Goal: Information Seeking & Learning: Learn about a topic

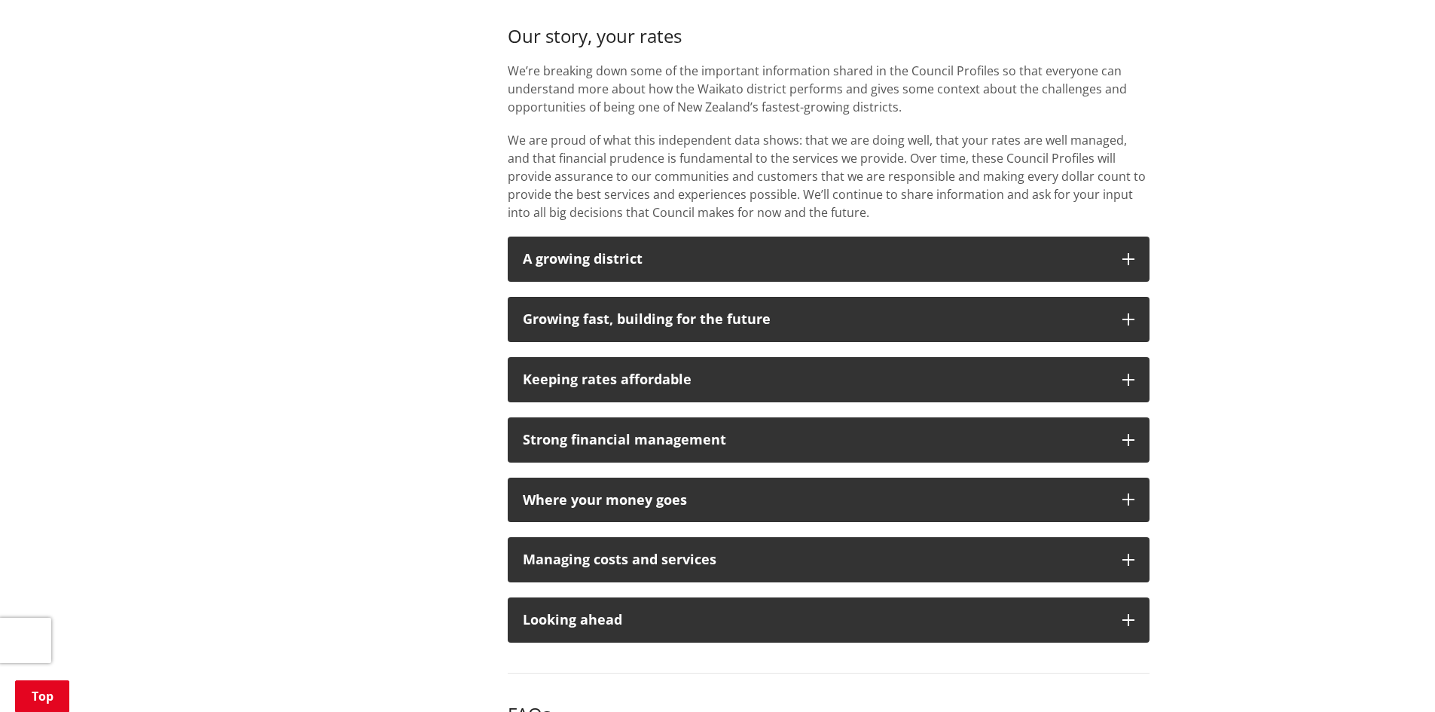
scroll to position [1055, 0]
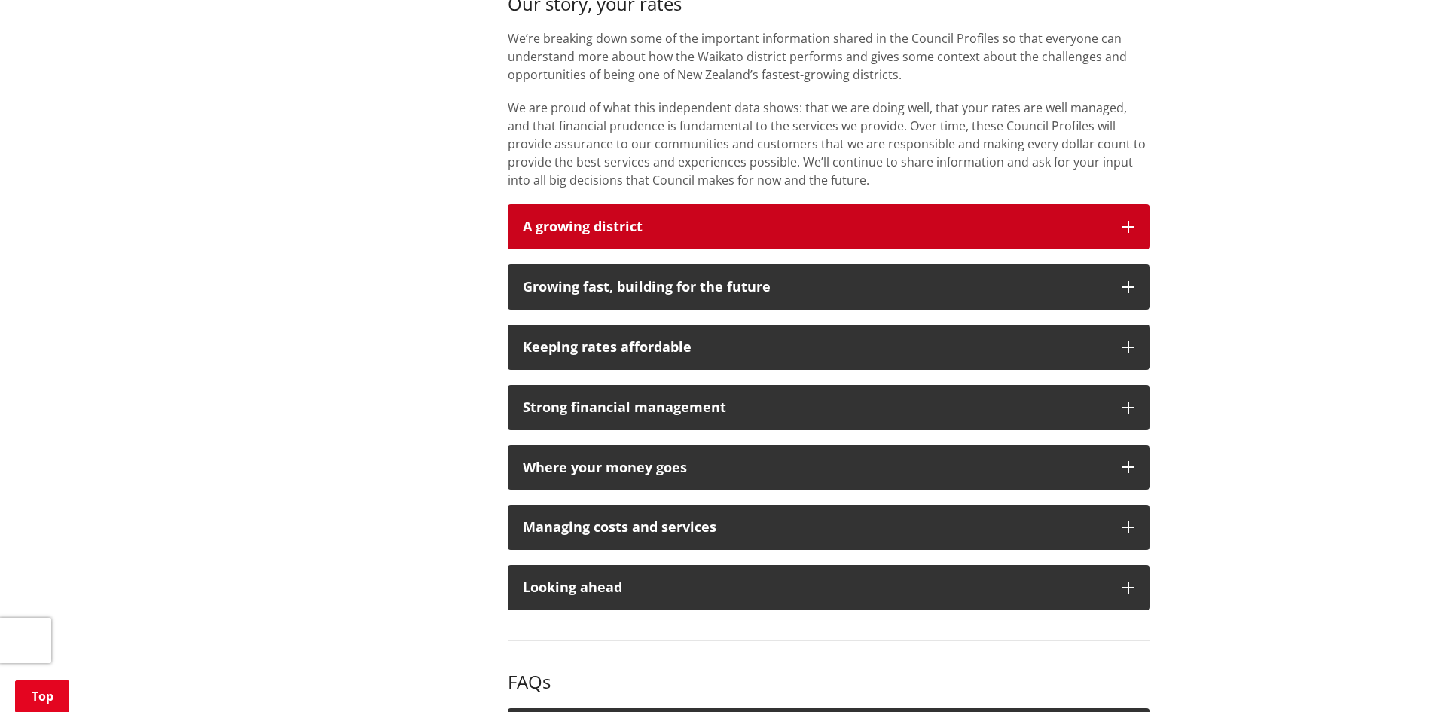
click at [925, 225] on p "A growing district" at bounding box center [815, 226] width 585 height 15
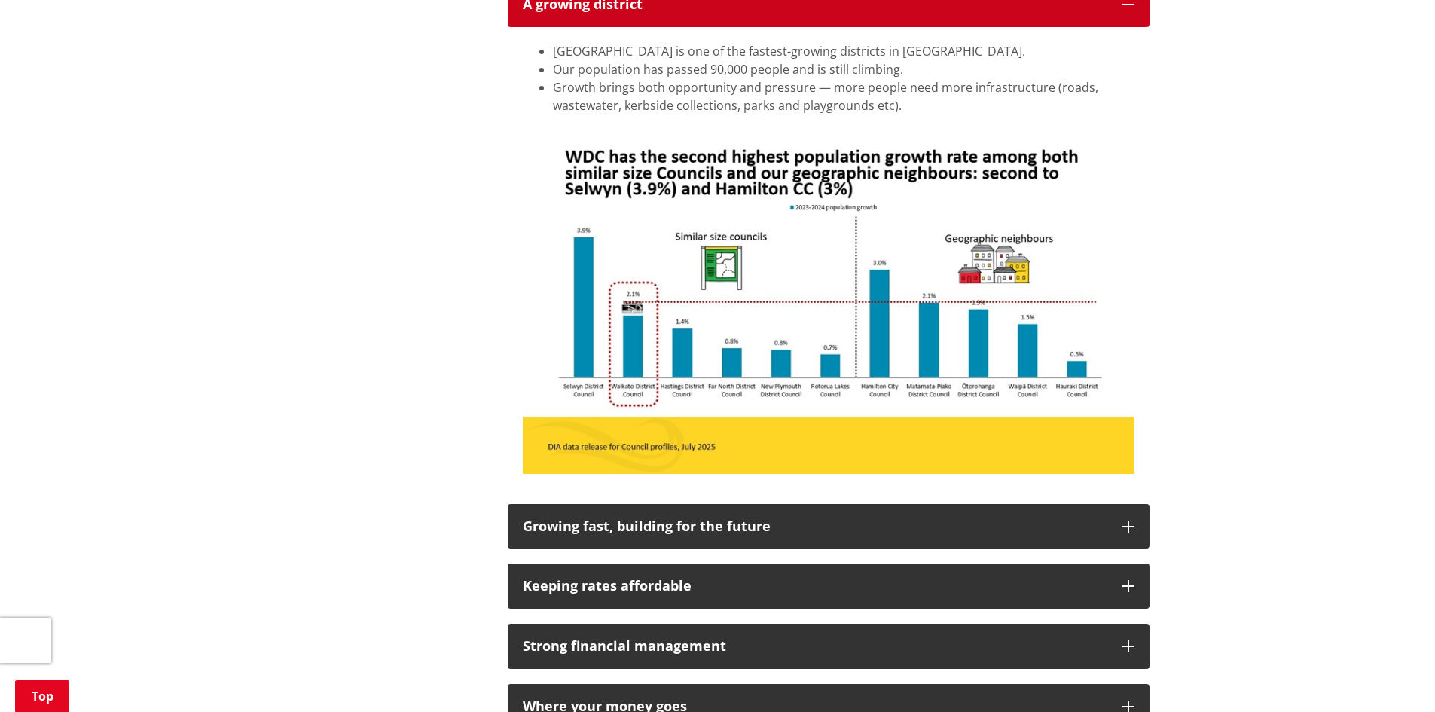
scroll to position [1281, 0]
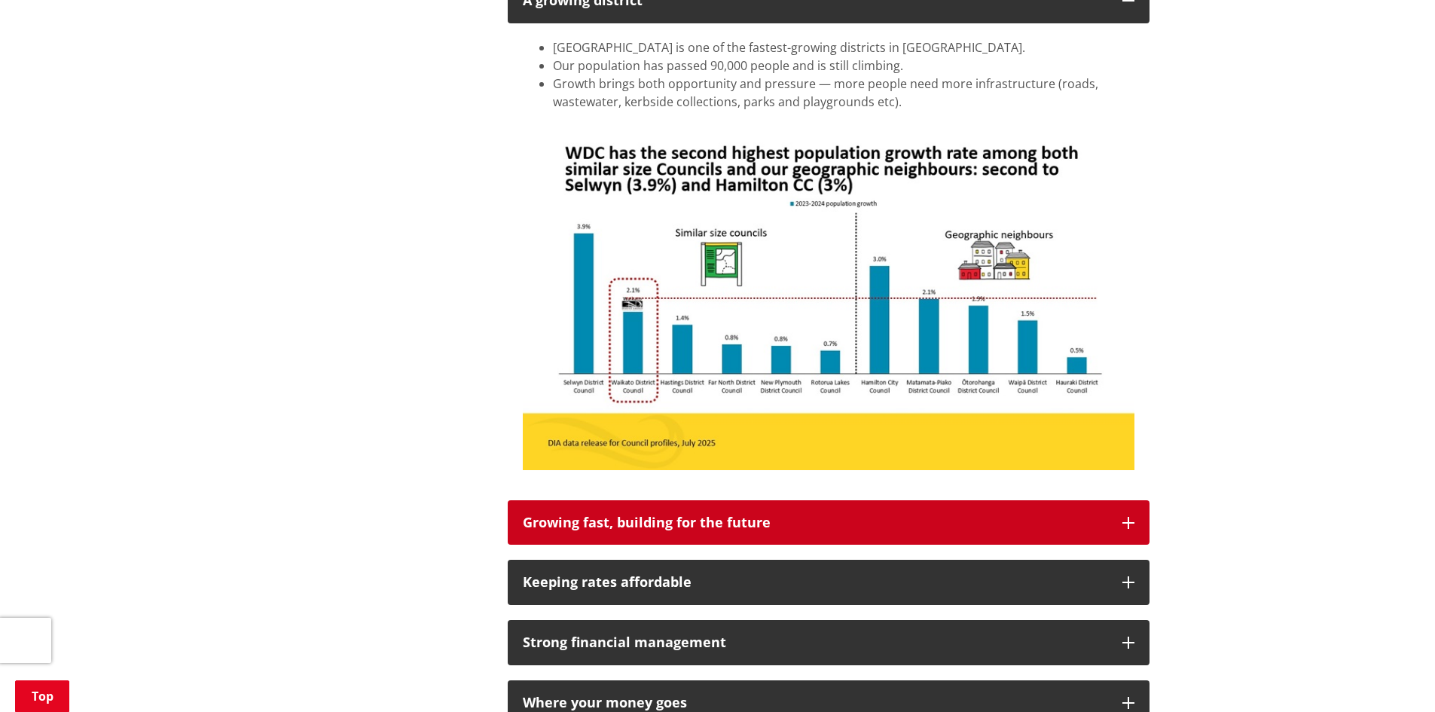
click at [1070, 517] on div "Growing fast, building for the future" at bounding box center [815, 522] width 585 height 15
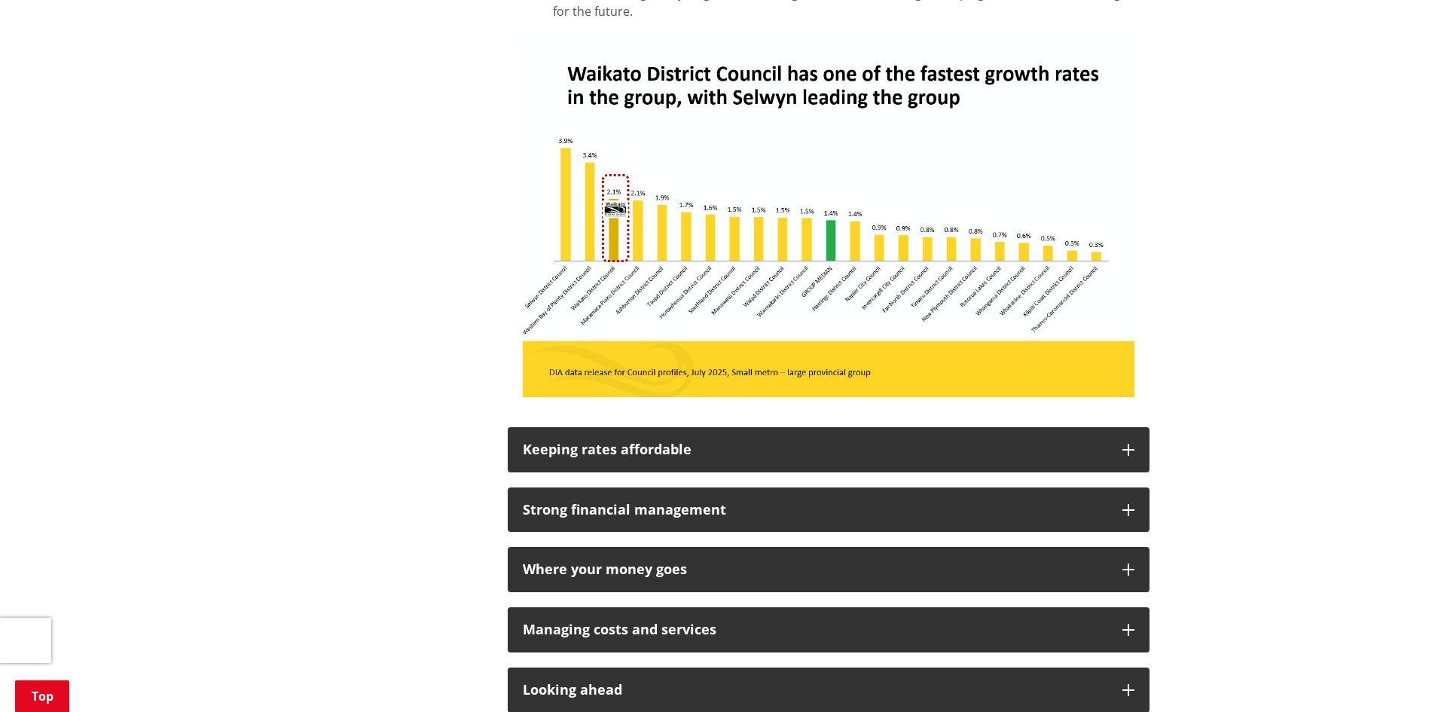
scroll to position [1959, 0]
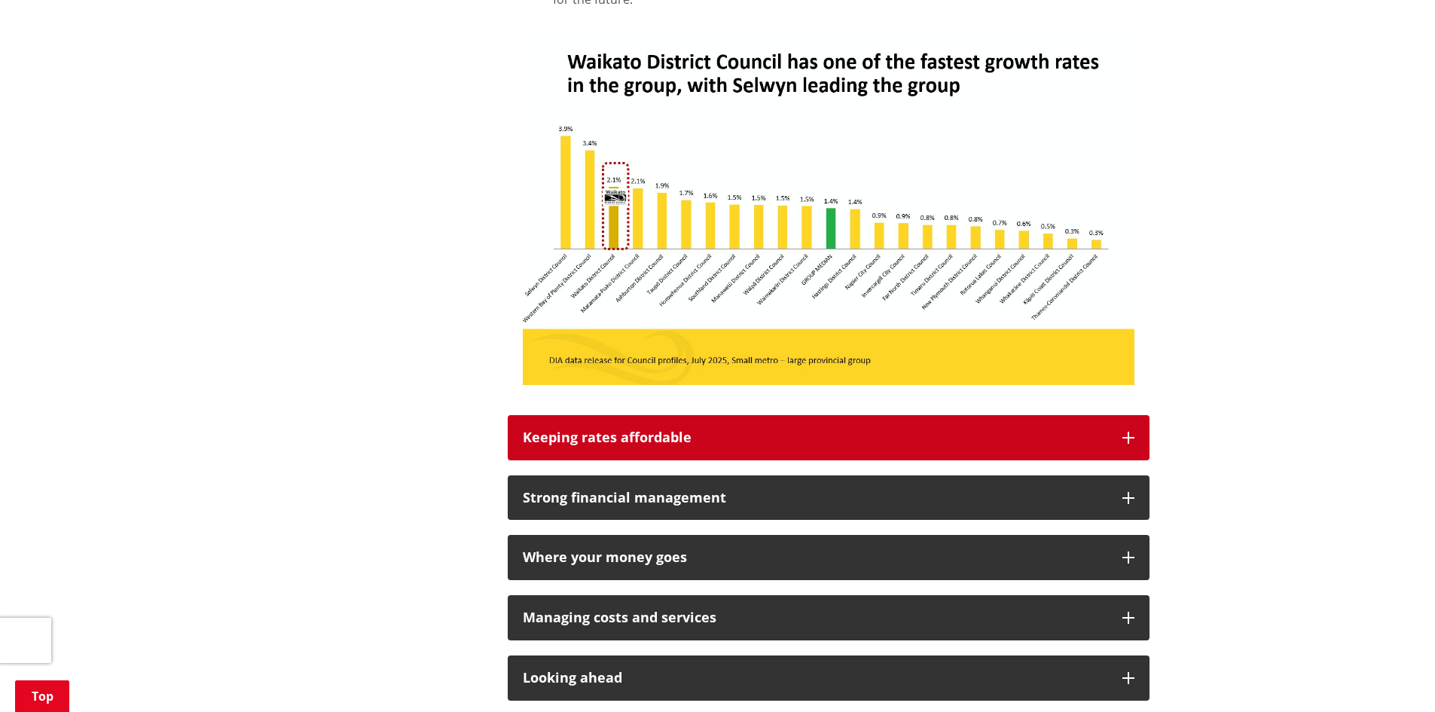
click at [879, 436] on div "Keeping rates affordable" at bounding box center [815, 437] width 585 height 15
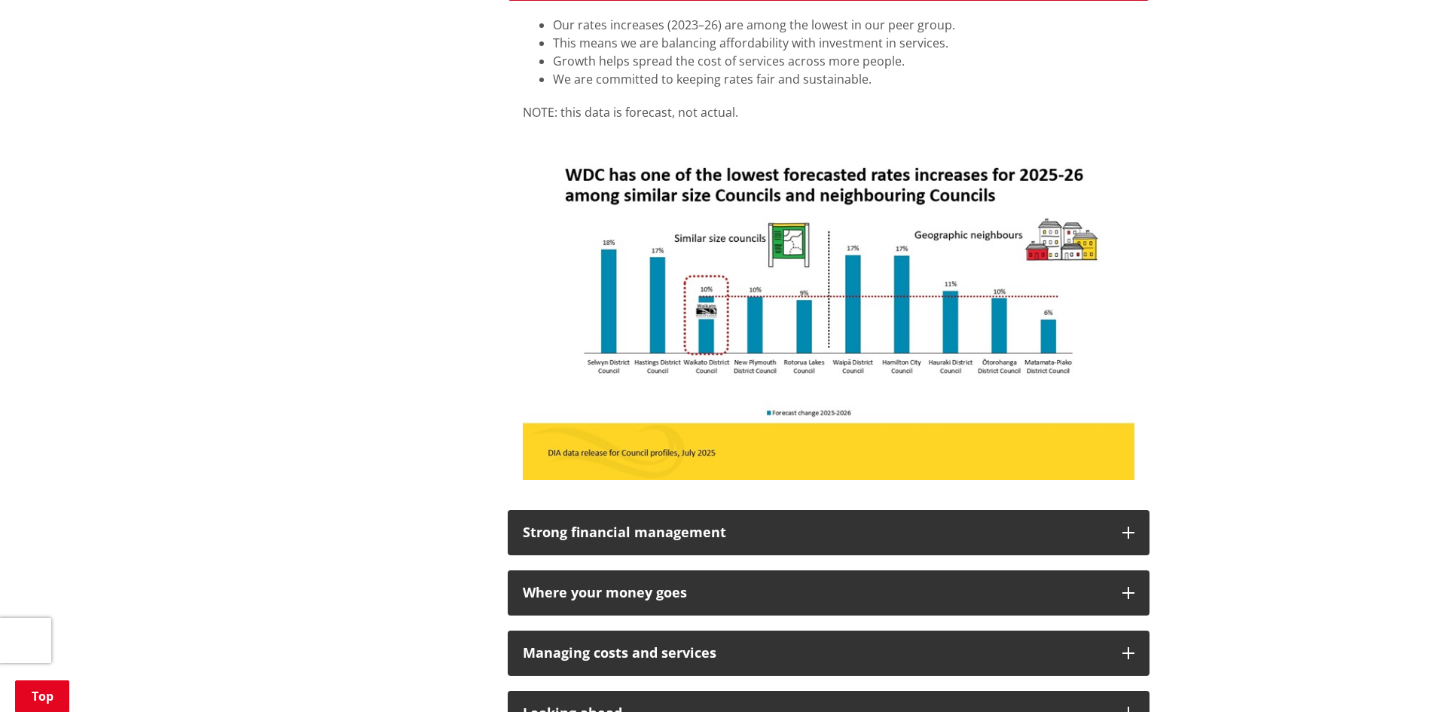
scroll to position [2637, 0]
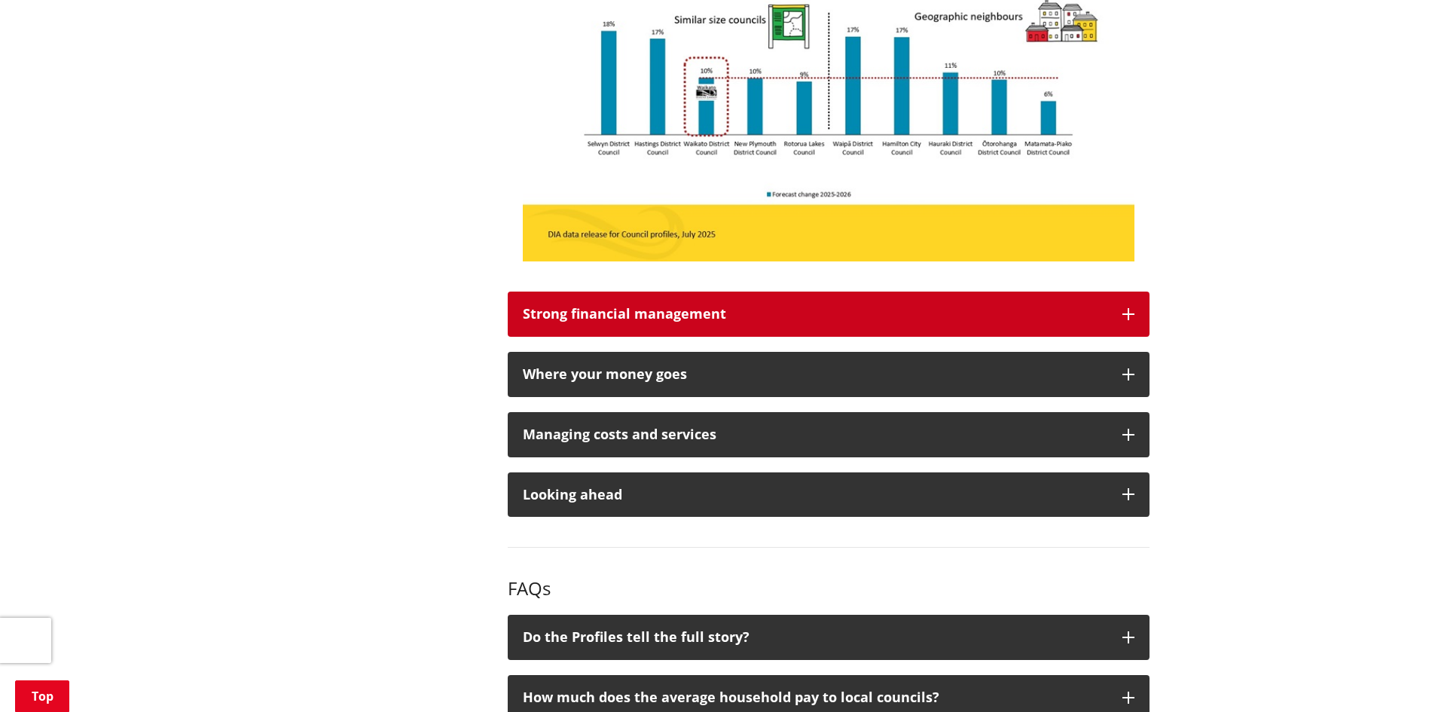
click at [1025, 307] on div "Strong financial management" at bounding box center [815, 314] width 585 height 15
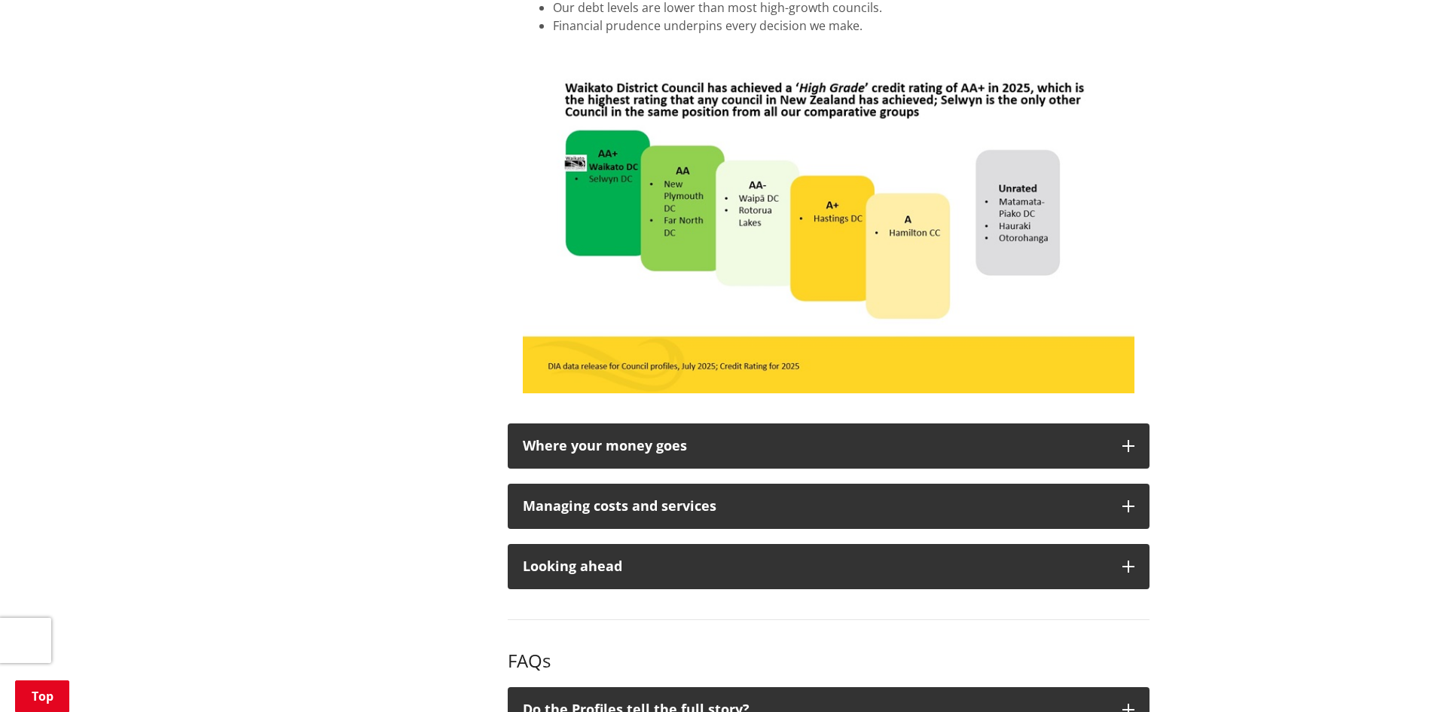
scroll to position [3014, 0]
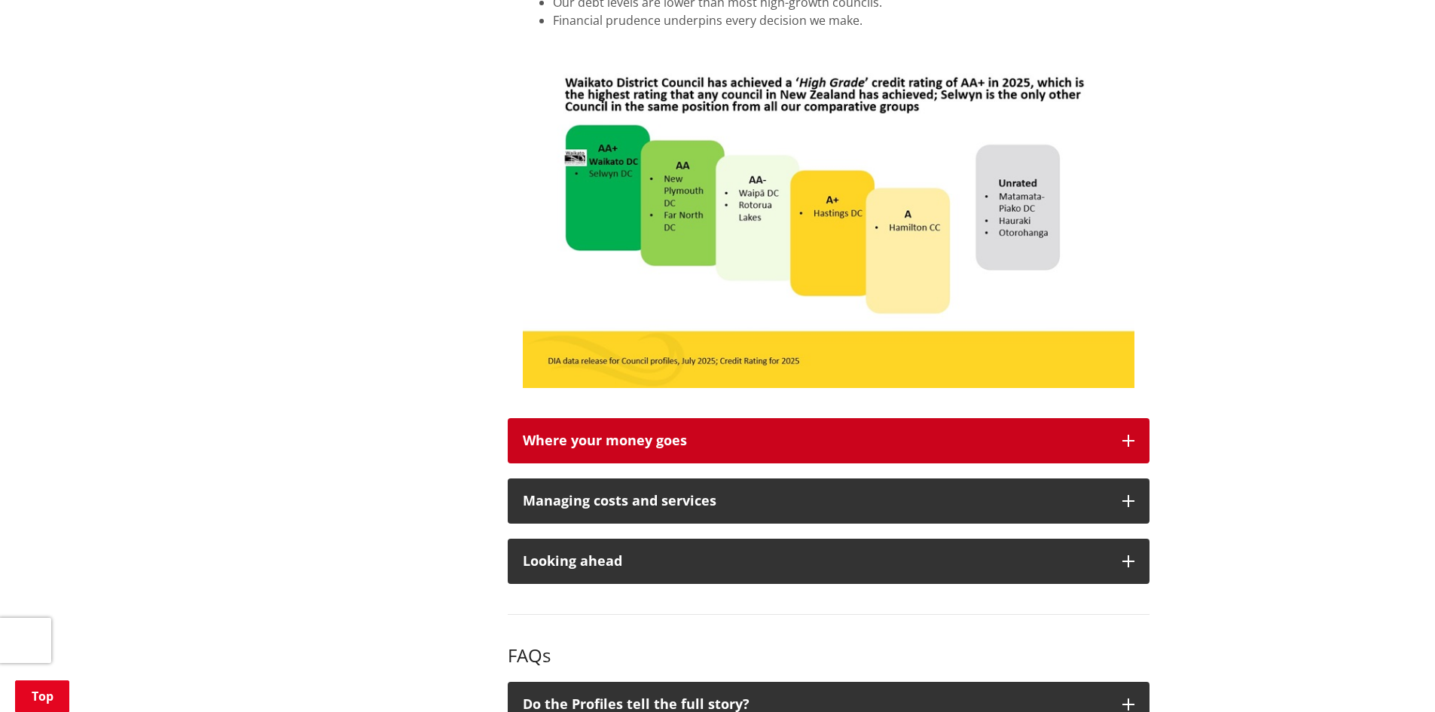
click at [1013, 436] on div "Where your money goes" at bounding box center [815, 440] width 585 height 15
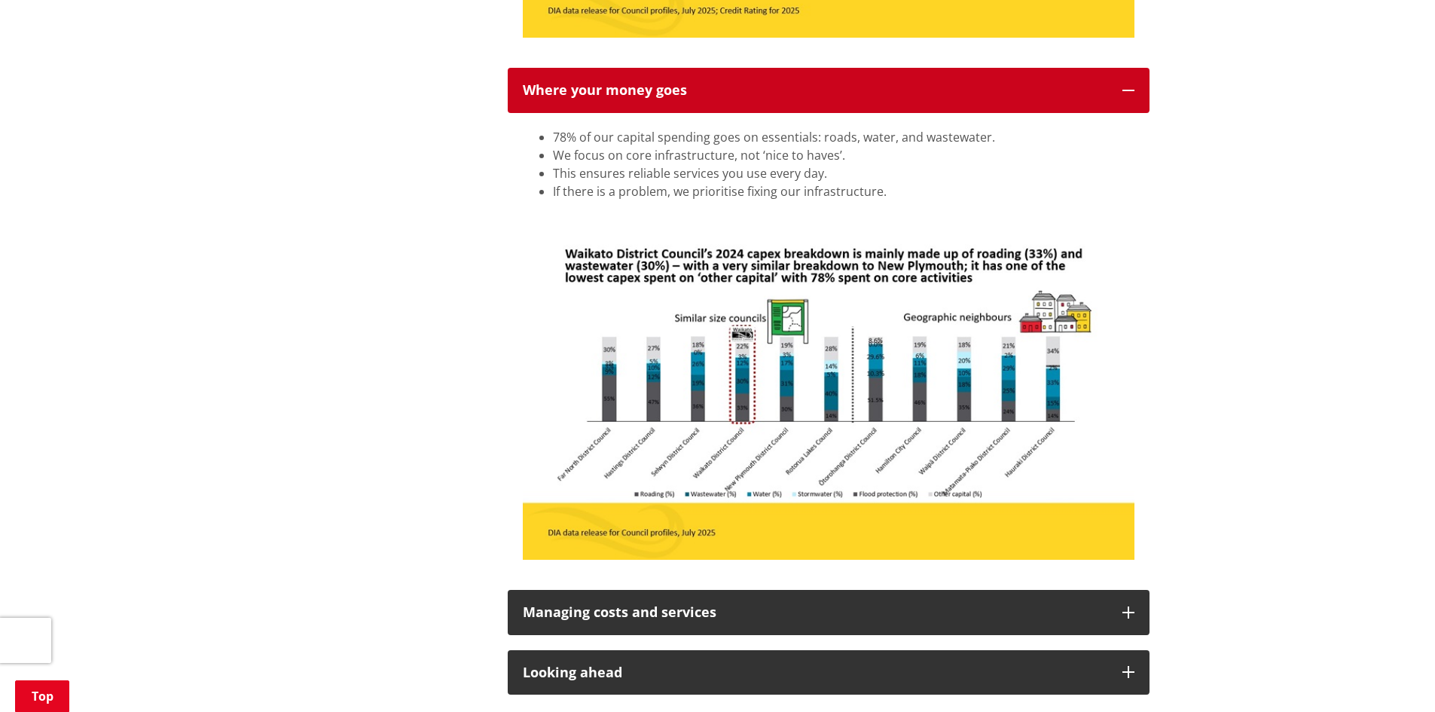
scroll to position [3391, 0]
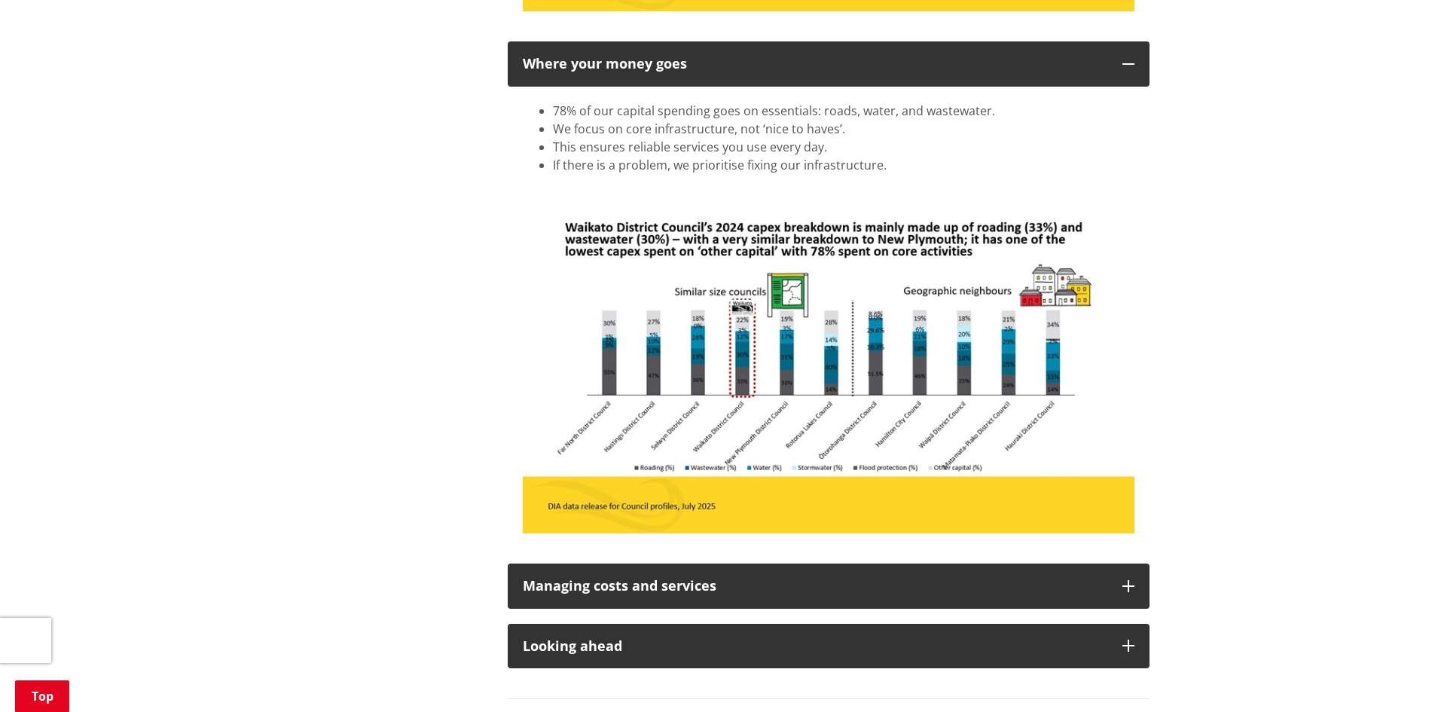
click at [1042, 445] on img at bounding box center [829, 361] width 612 height 344
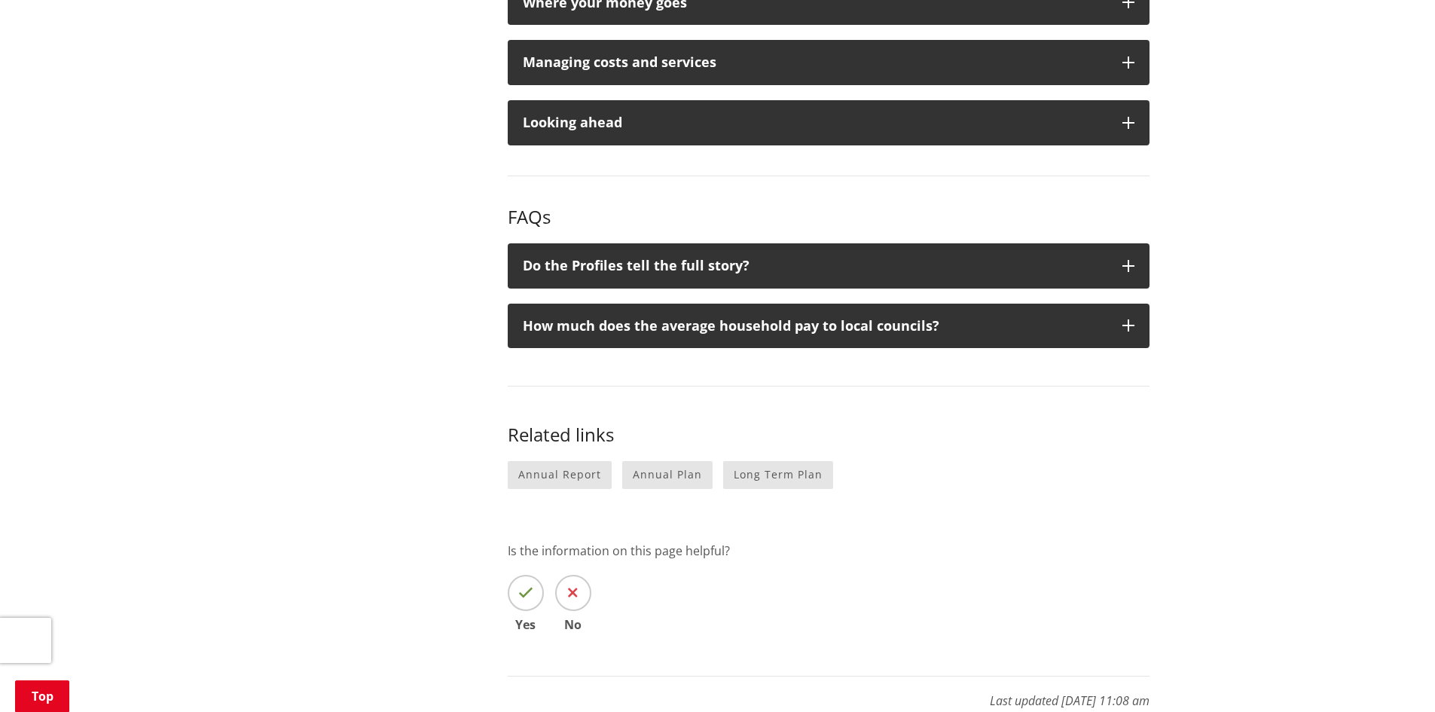
scroll to position [1278, 0]
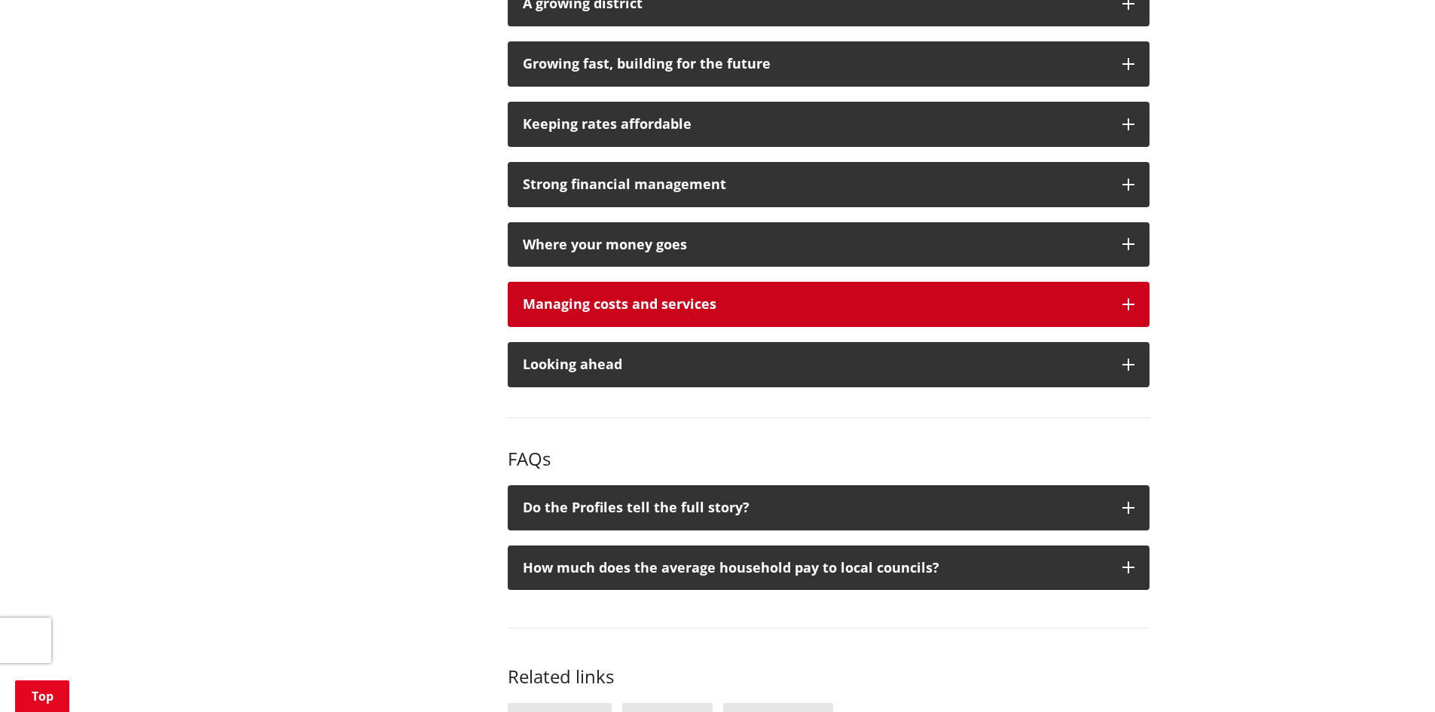
click at [918, 293] on button "Managing costs and services" at bounding box center [829, 304] width 642 height 45
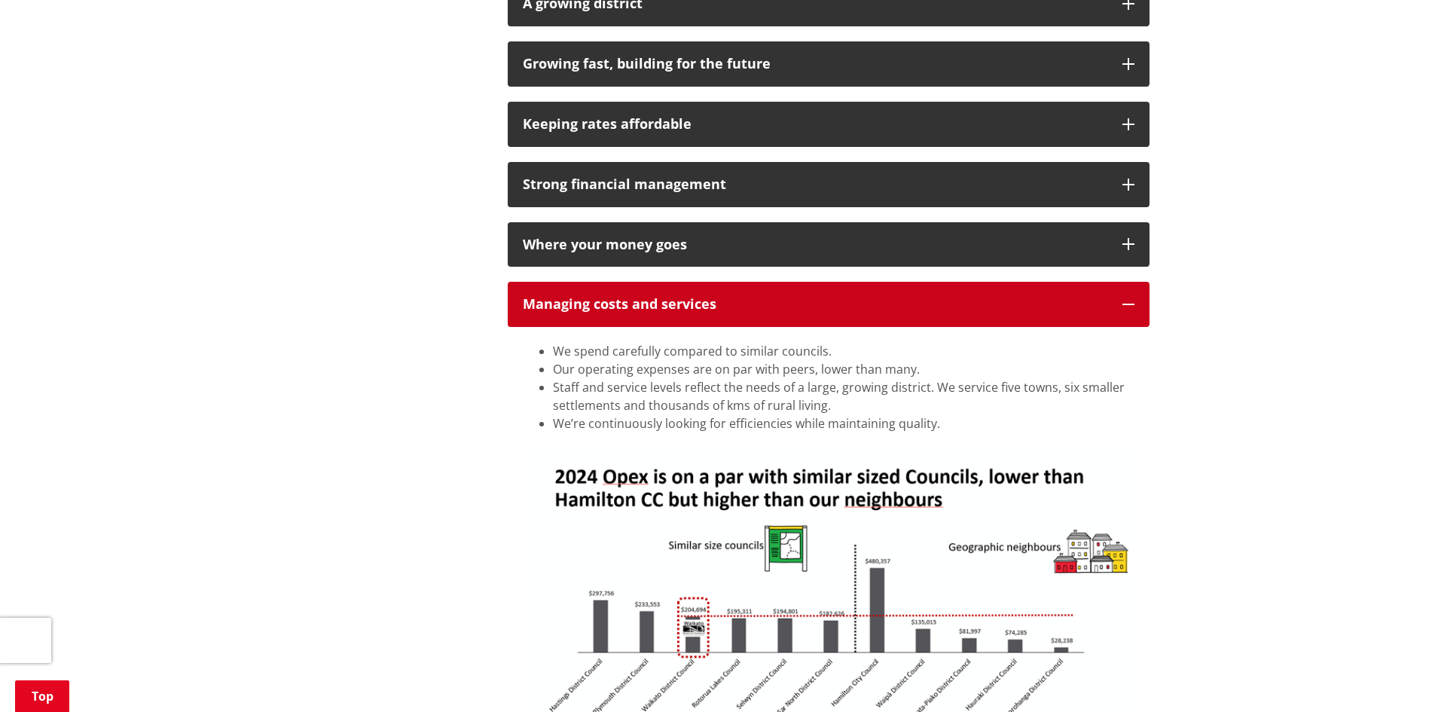
click at [918, 293] on button "Managing costs and services" at bounding box center [829, 304] width 642 height 45
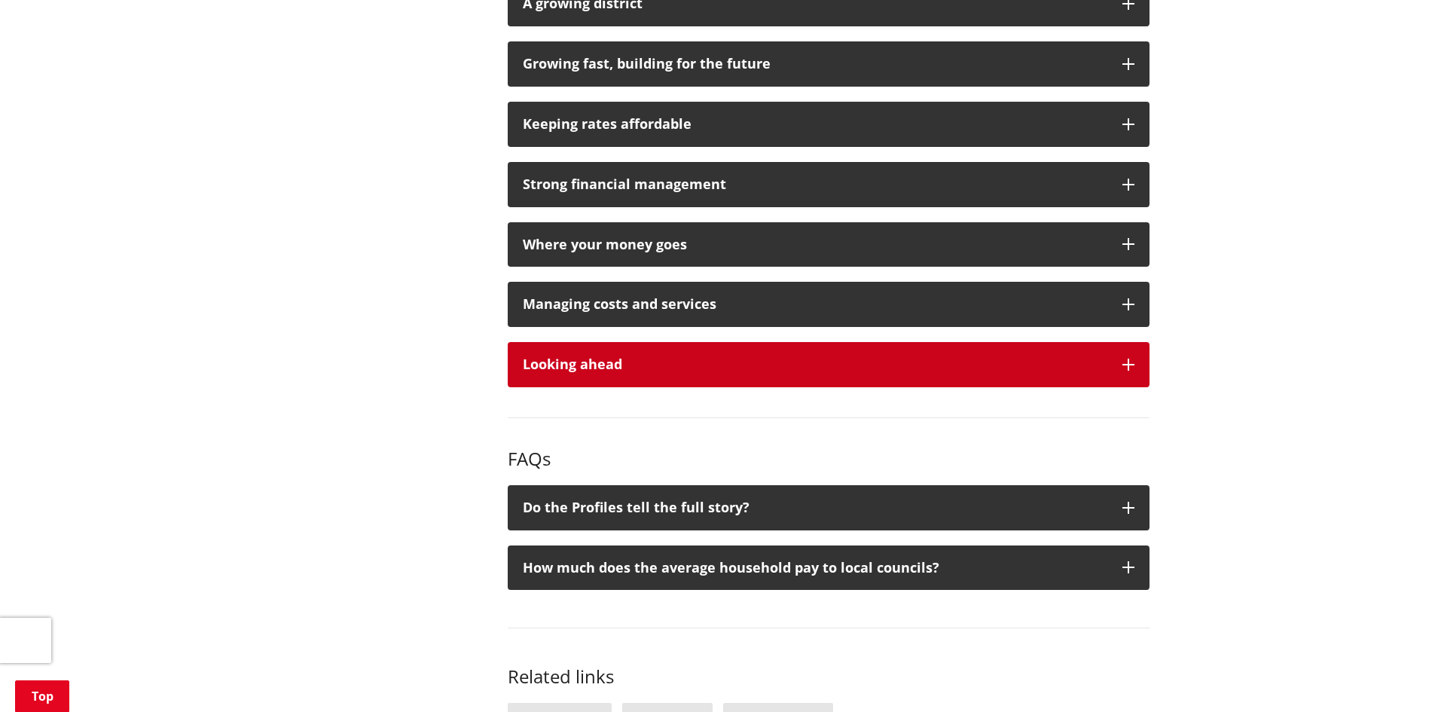
click at [943, 375] on button "Looking ahead" at bounding box center [829, 364] width 642 height 45
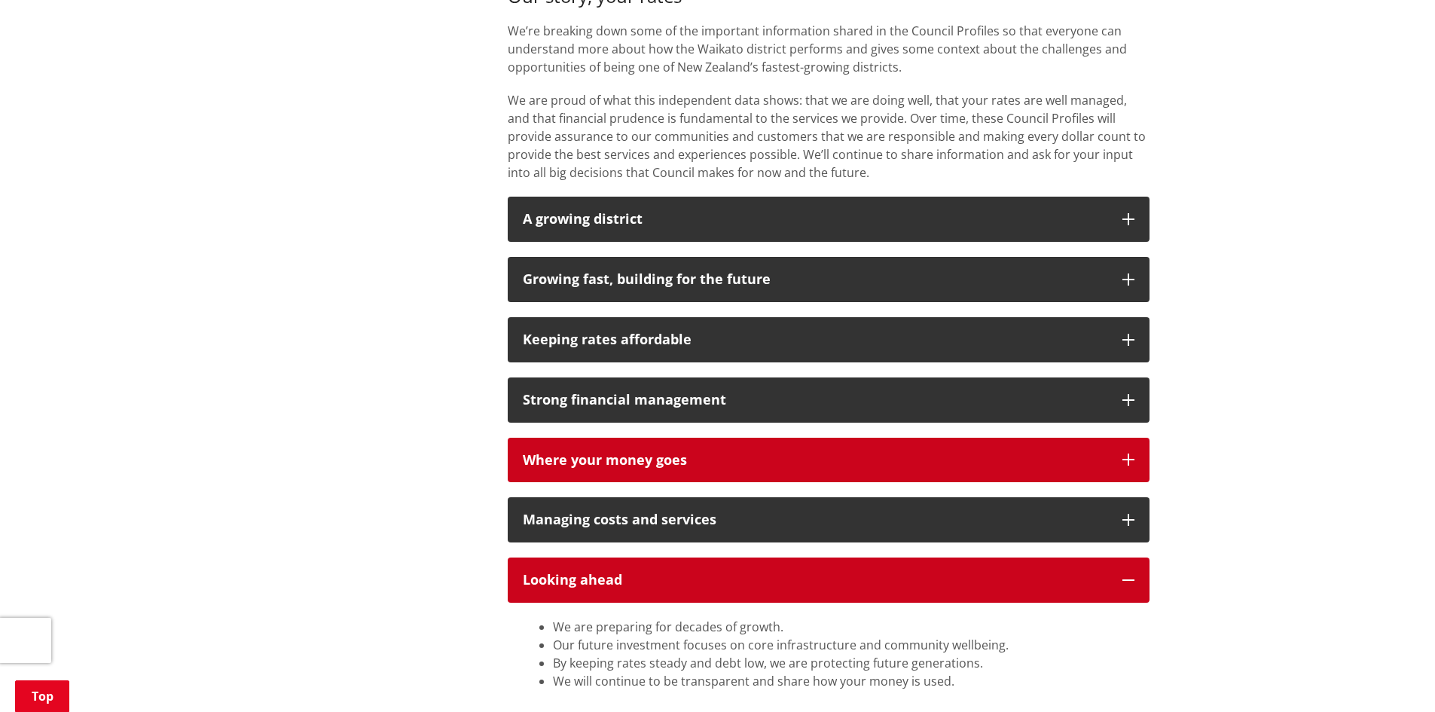
scroll to position [1052, 0]
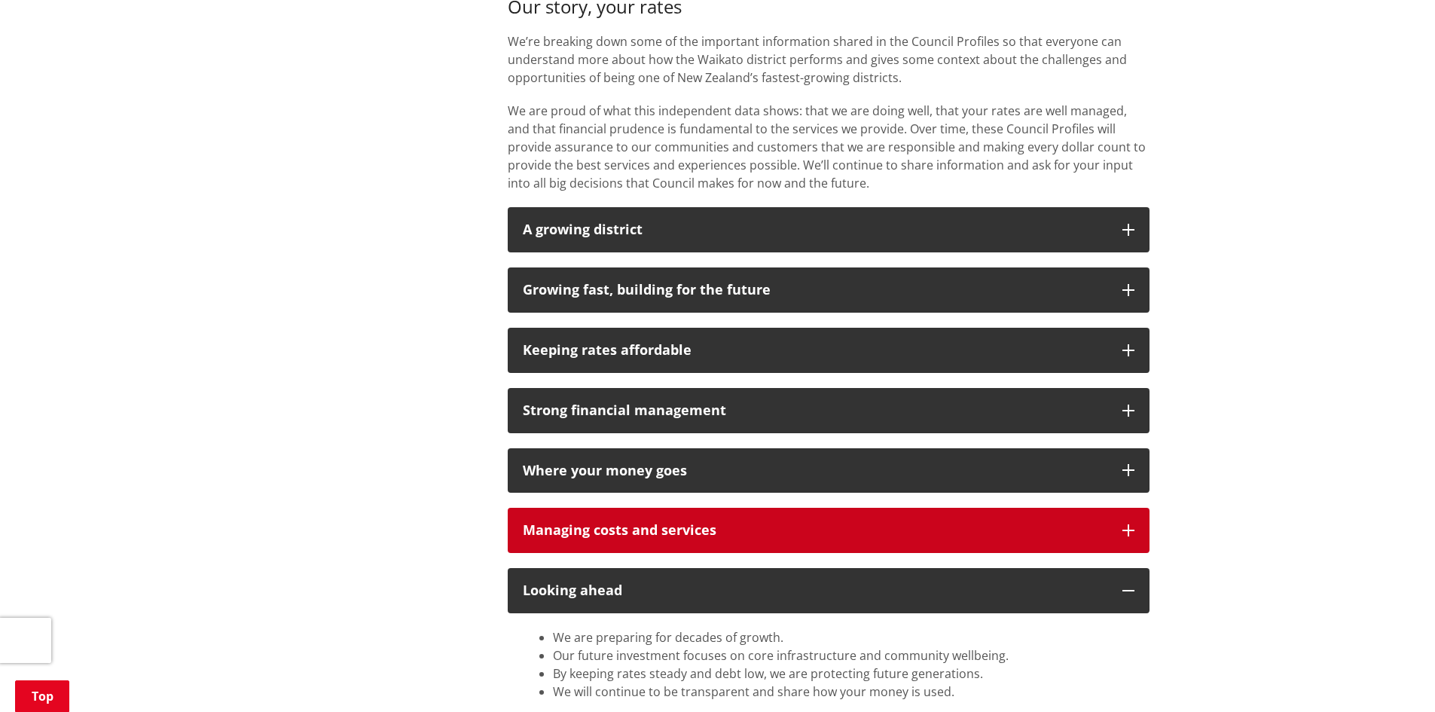
click at [1013, 534] on div "Managing costs and services" at bounding box center [815, 530] width 585 height 15
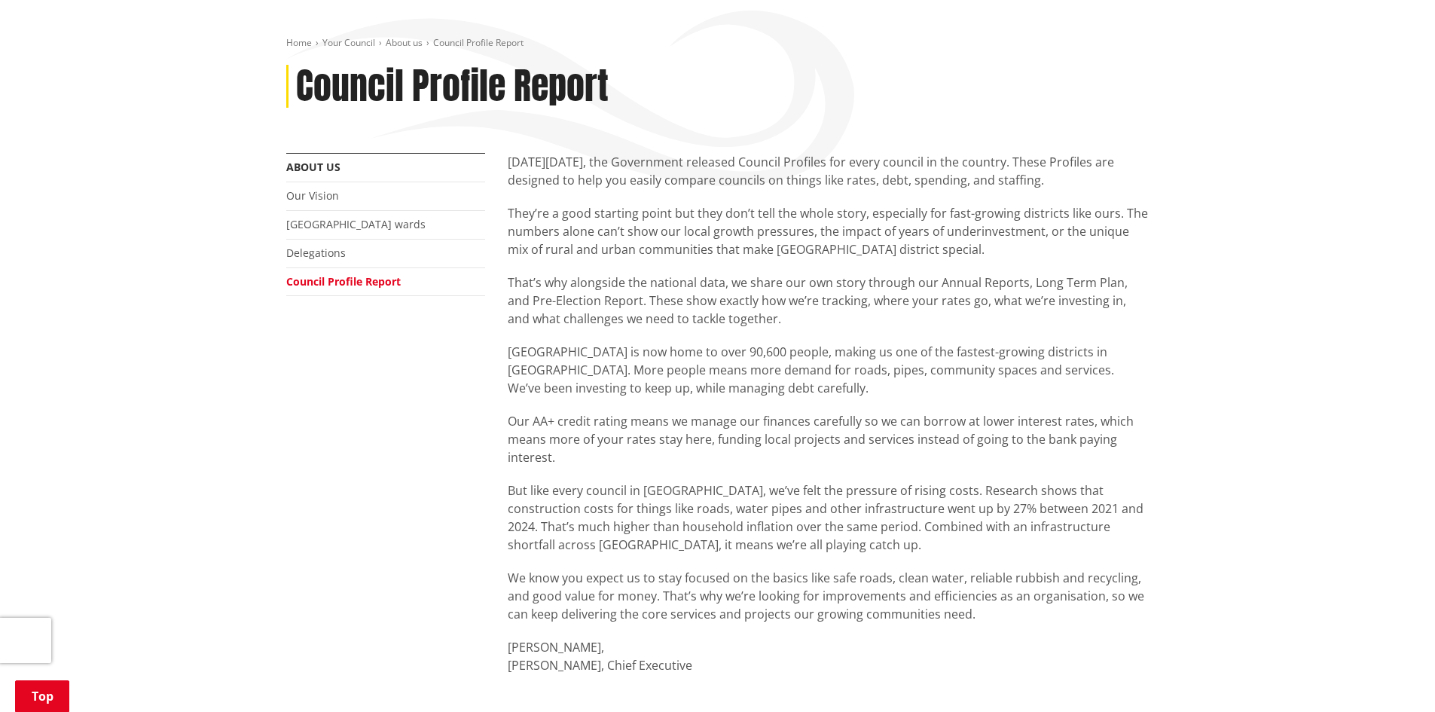
scroll to position [0, 0]
